Goal: Transaction & Acquisition: Obtain resource

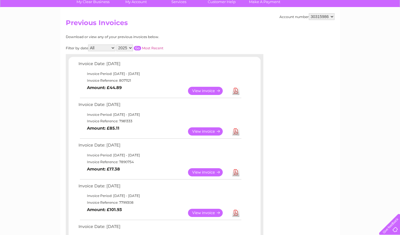
scroll to position [46, 0]
click at [284, 154] on div "Account number 30315986 Previous Invoices Download or view any of your previous…" at bounding box center [199, 189] width 279 height 364
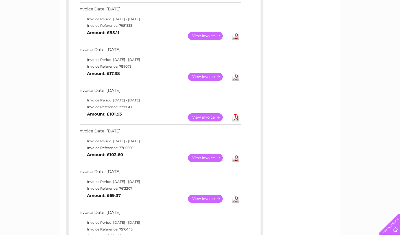
scroll to position [198, 0]
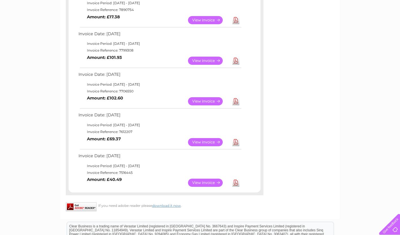
drag, startPoint x: 53, startPoint y: 109, endPoint x: 147, endPoint y: 156, distance: 105.2
click at [147, 156] on div "My Clear Business Login Details My Details My Preferences Link Account My Accou…" at bounding box center [200, 79] width 400 height 471
drag, startPoint x: 147, startPoint y: 156, endPoint x: 64, endPoint y: 146, distance: 83.8
click at [64, 146] on div "Account number 30315986 Previous Invoices Download or view any of your previous…" at bounding box center [199, 37] width 279 height 364
click at [44, 124] on div "My Clear Business Login Details My Details My Preferences Link Account My Accou…" at bounding box center [200, 79] width 400 height 471
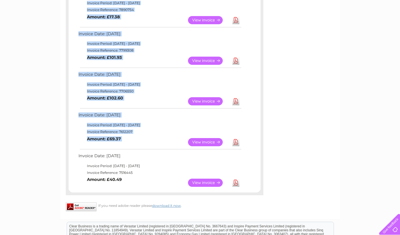
drag, startPoint x: 50, startPoint y: 108, endPoint x: 253, endPoint y: 171, distance: 211.9
click at [253, 171] on div "My Clear Business Login Details My Details My Preferences Link Account My Accou…" at bounding box center [200, 79] width 400 height 471
click at [253, 171] on div "Invoice Date: [DATE] Invoice Period: [DATE] - [DATE] Invoice Reference: 8071121…" at bounding box center [165, 49] width 192 height 282
click at [139, 114] on td "Invoice Date: [DATE]" at bounding box center [159, 116] width 165 height 10
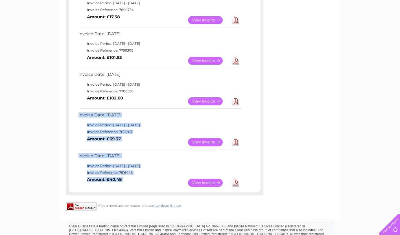
drag, startPoint x: 75, startPoint y: 112, endPoint x: 151, endPoint y: 195, distance: 112.2
click at [151, 195] on div "Invoice Date: [DATE] Invoice Period: [DATE] - [DATE] Invoice Reference: 8071121…" at bounding box center [164, 49] width 197 height 294
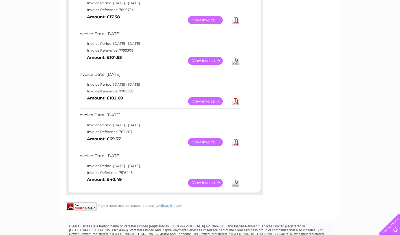
click at [291, 162] on div "Account number 30315986 Previous Invoices Download or view any of your previous…" at bounding box center [199, 37] width 279 height 364
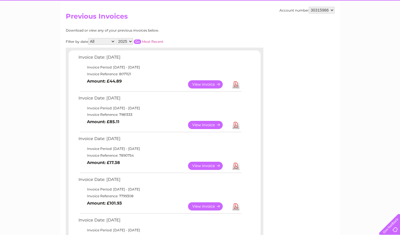
scroll to position [0, 0]
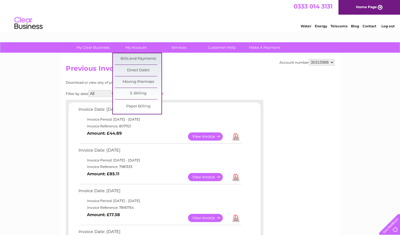
click at [134, 47] on link "My Account" at bounding box center [136, 47] width 47 height 10
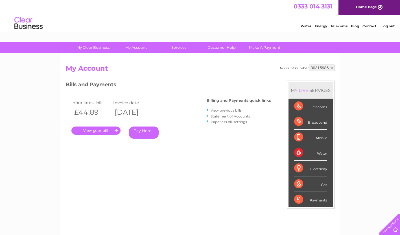
click at [226, 110] on link "View previous bills" at bounding box center [225, 110] width 31 height 4
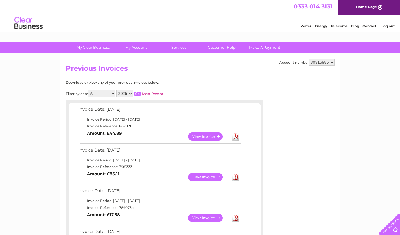
click at [234, 135] on link "Download" at bounding box center [235, 137] width 7 height 8
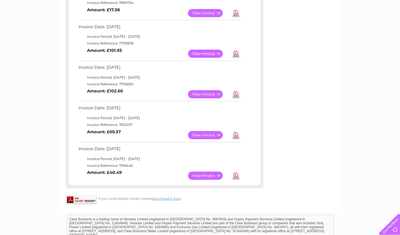
scroll to position [205, 0]
click at [197, 137] on link "View" at bounding box center [208, 135] width 41 height 8
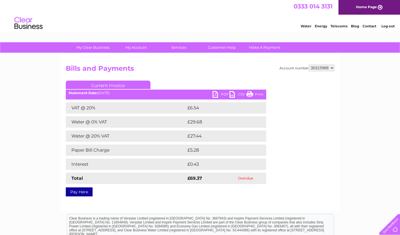
click at [222, 93] on link "PDF" at bounding box center [220, 95] width 17 height 8
click at [43, 129] on div "My Clear Business Login Details My Details My Preferences Link Account My Accou…" at bounding box center [200, 174] width 400 height 265
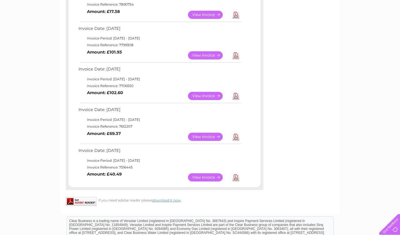
click at [232, 177] on link "Download" at bounding box center [235, 178] width 7 height 8
